Goal: Navigation & Orientation: Find specific page/section

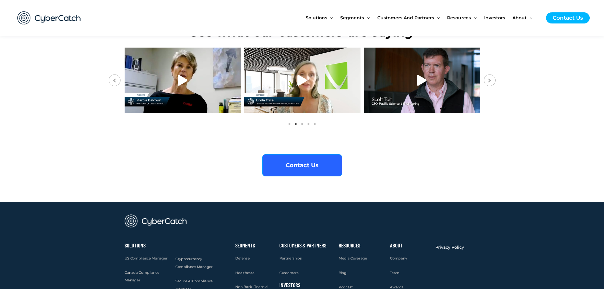
scroll to position [2631, 0]
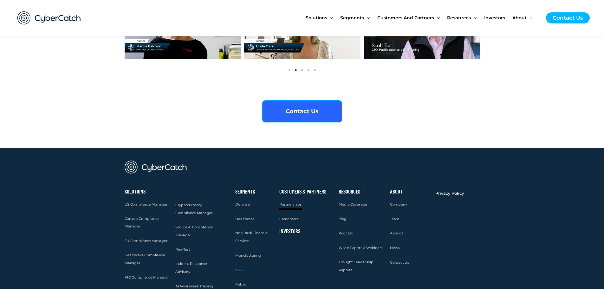
click at [290, 200] on link "Partnerships" at bounding box center [290, 204] width 22 height 8
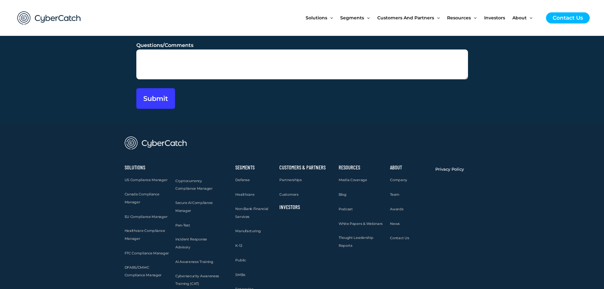
scroll to position [1807, 0]
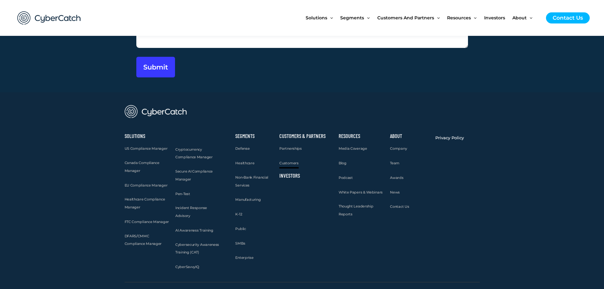
drag, startPoint x: 298, startPoint y: 149, endPoint x: 294, endPoint y: 151, distance: 3.7
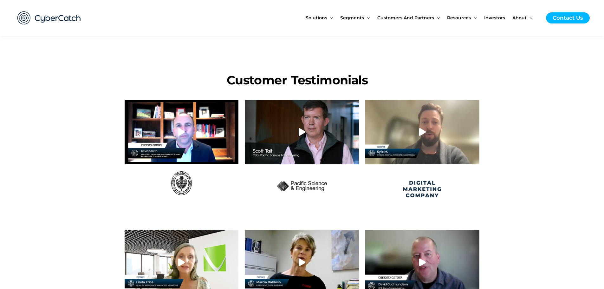
scroll to position [317, 0]
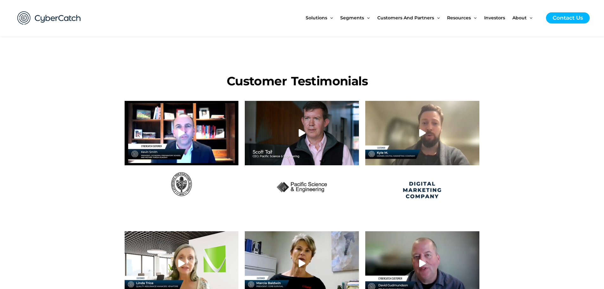
click at [422, 187] on img at bounding box center [422, 191] width 46 height 24
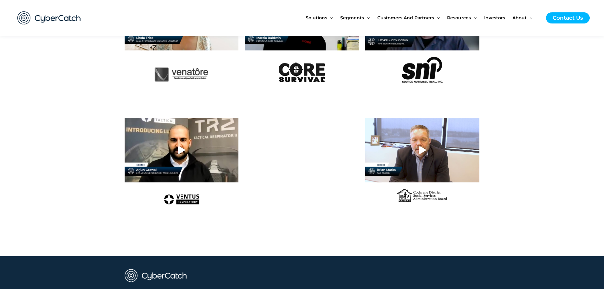
scroll to position [564, 0]
